Goal: Use online tool/utility

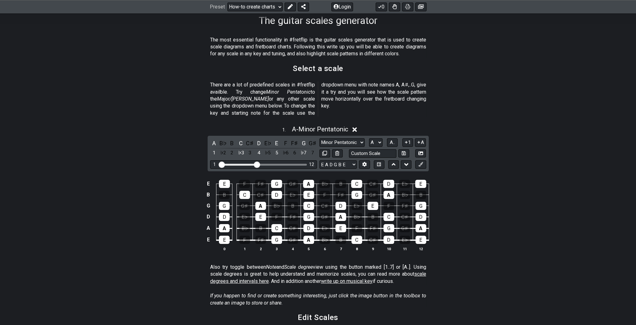
scroll to position [126, 0]
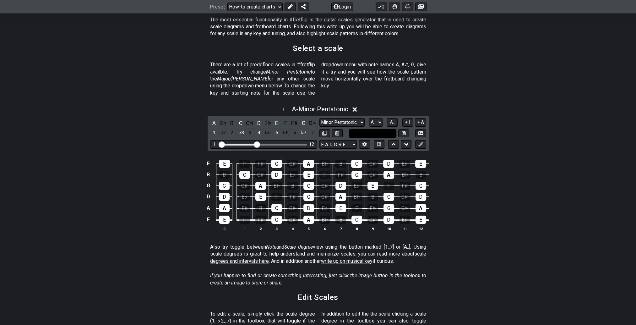
click at [364, 129] on input "text" at bounding box center [373, 133] width 48 height 8
type input "MIX @5"
click at [363, 118] on select "Minor Pentatonic New Scale Minor Pentatonic Major Pentatonic Minor Blues Major …" at bounding box center [341, 122] width 45 height 8
select select "Mixolydian"
click at [319, 118] on select "Minor Pentatonic New Scale Minor Pentatonic Major Pentatonic Minor Blues Major …" at bounding box center [341, 122] width 45 height 8
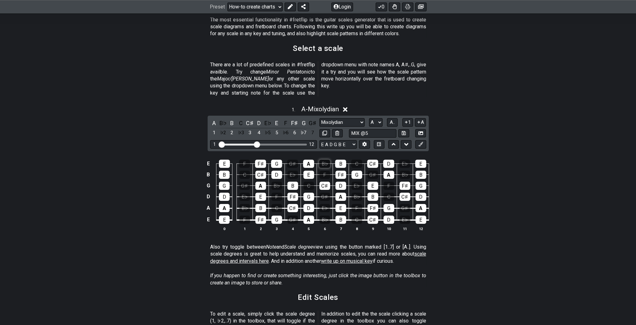
click at [325, 160] on div "B♭" at bounding box center [324, 164] width 11 height 8
click at [266, 128] on div "♭5" at bounding box center [268, 132] width 8 height 8
click at [241, 128] on div "♭3" at bounding box center [241, 132] width 8 height 8
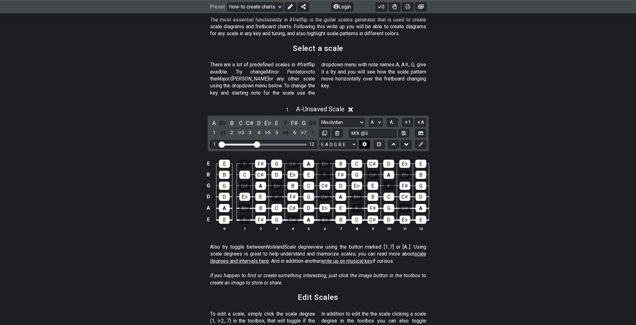
click at [363, 142] on icon at bounding box center [364, 144] width 5 height 5
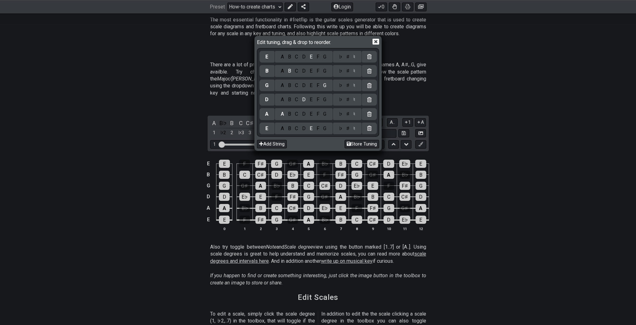
click at [377, 41] on icon at bounding box center [375, 42] width 7 height 6
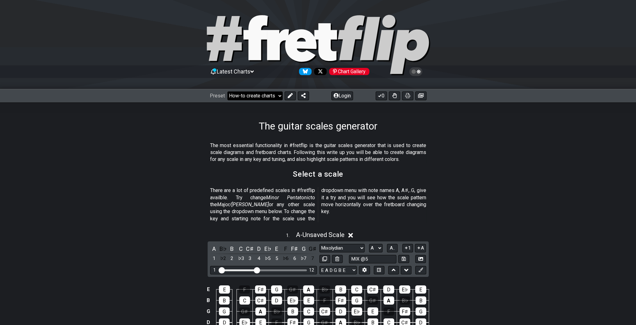
click at [279, 94] on select "Welcome to #fretflip! Initial Preset Custom Preset Minor Pentatonic Major Penta…" at bounding box center [254, 95] width 55 height 9
click at [350, 106] on div "The guitar scales generator" at bounding box center [318, 117] width 636 height 30
